Goal: Check status

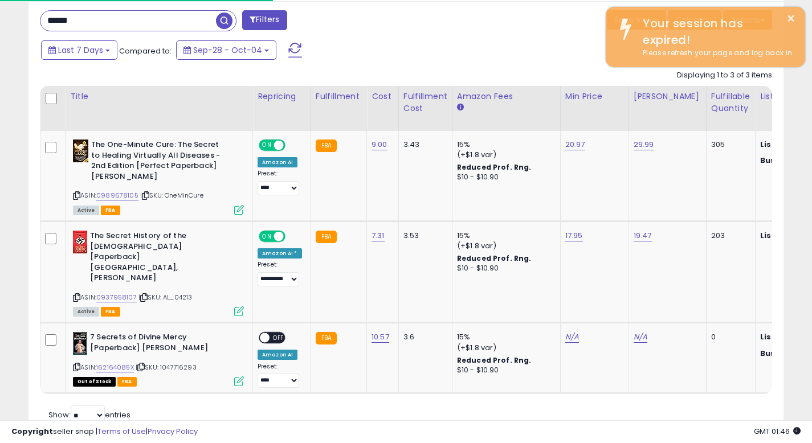
scroll to position [234, 437]
